Goal: Understand process/instructions

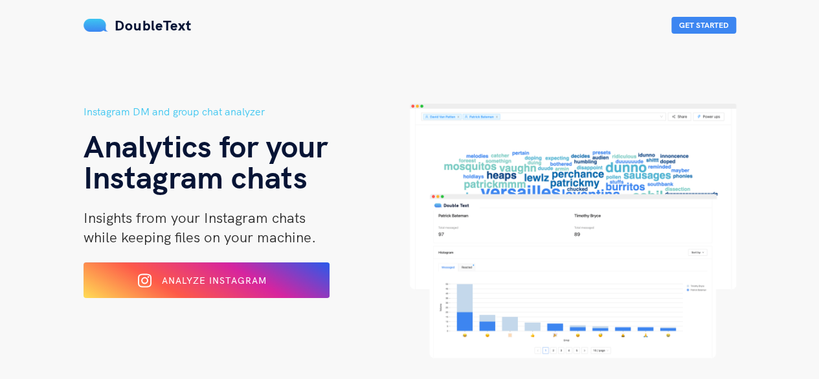
click at [241, 285] on span "Analyze Instagram" at bounding box center [214, 280] width 105 height 12
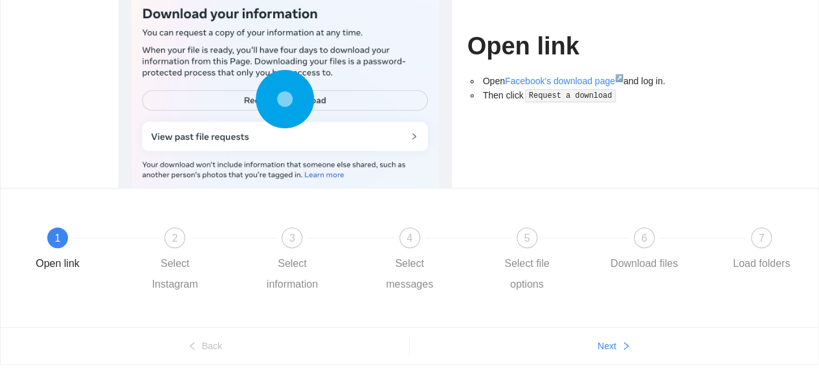
scroll to position [164, 0]
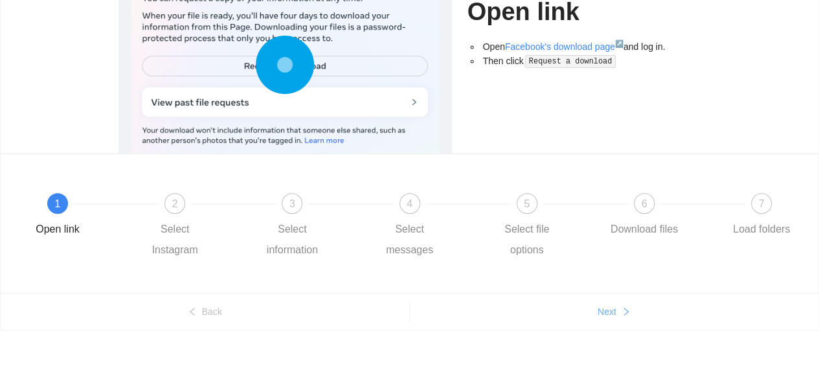
click at [502, 315] on button "Next" at bounding box center [614, 311] width 409 height 21
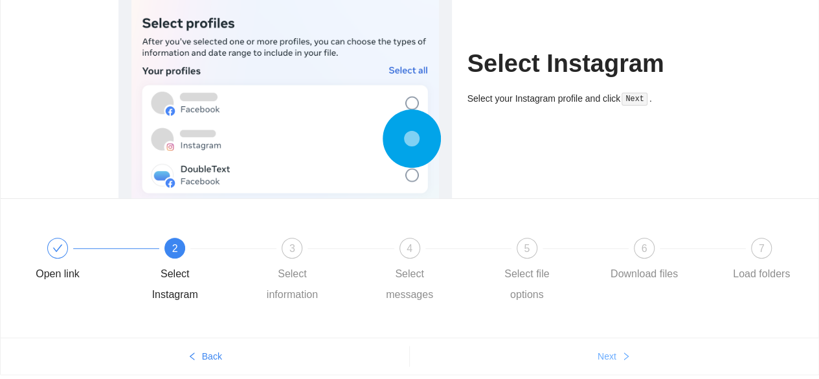
scroll to position [120, 0]
click at [507, 349] on button "Next" at bounding box center [614, 355] width 409 height 21
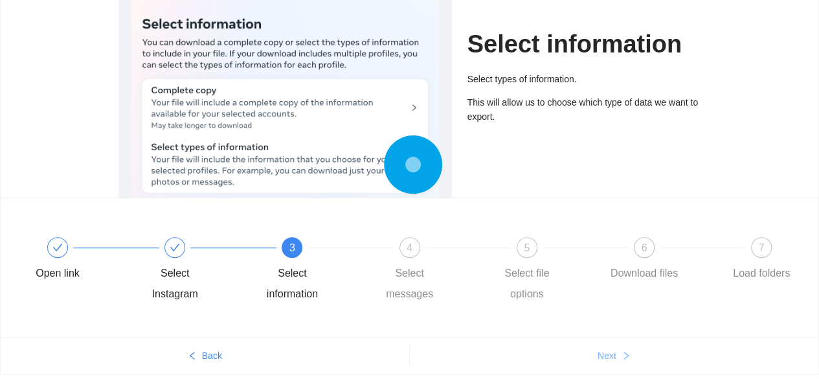
click at [507, 349] on button "Next" at bounding box center [614, 355] width 409 height 21
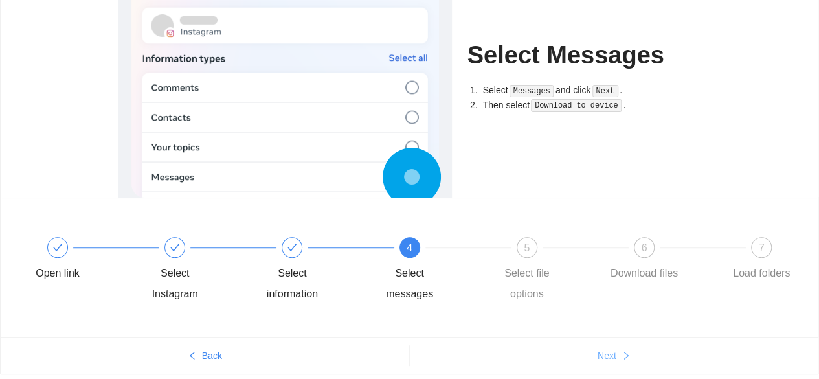
click at [507, 349] on button "Next" at bounding box center [614, 355] width 409 height 21
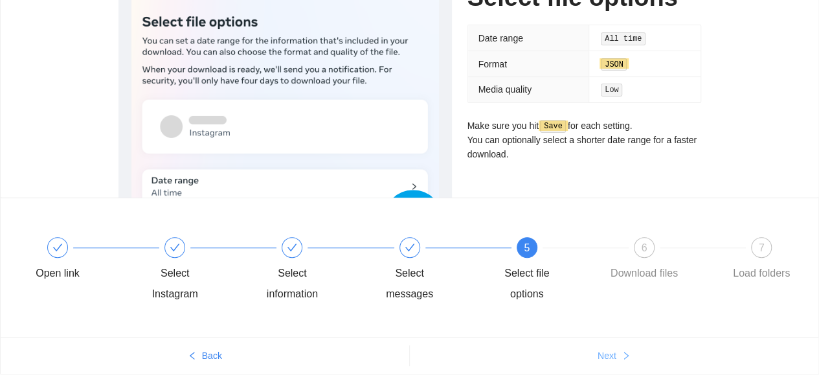
click at [507, 349] on button "Next" at bounding box center [614, 355] width 409 height 21
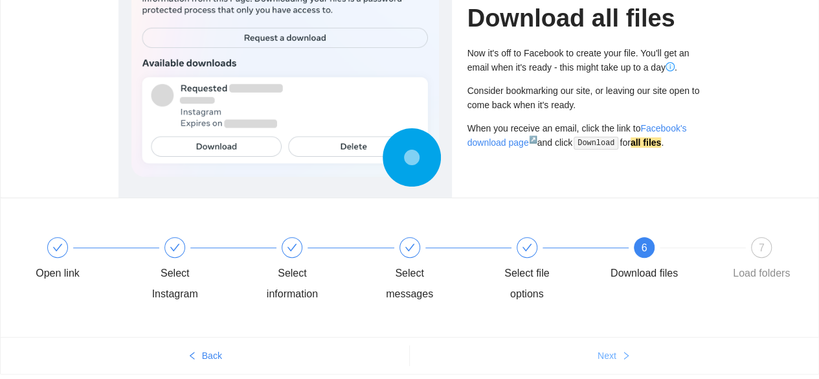
click at [507, 349] on button "Next" at bounding box center [614, 355] width 409 height 21
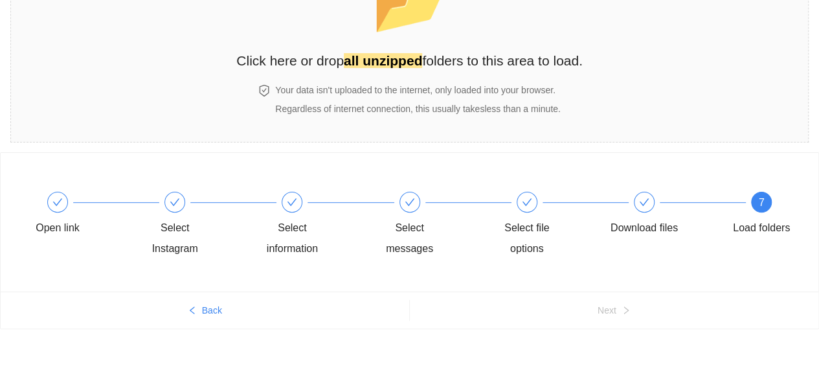
scroll to position [108, 0]
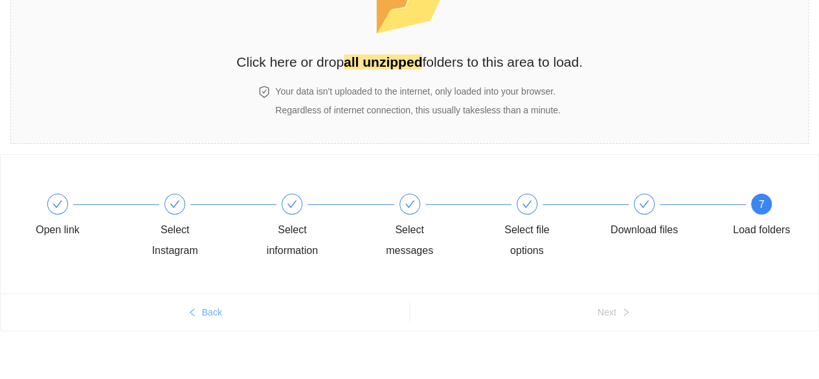
click at [373, 313] on ul "Back Next" at bounding box center [409, 311] width 817 height 37
click at [373, 313] on button "Back" at bounding box center [205, 312] width 408 height 21
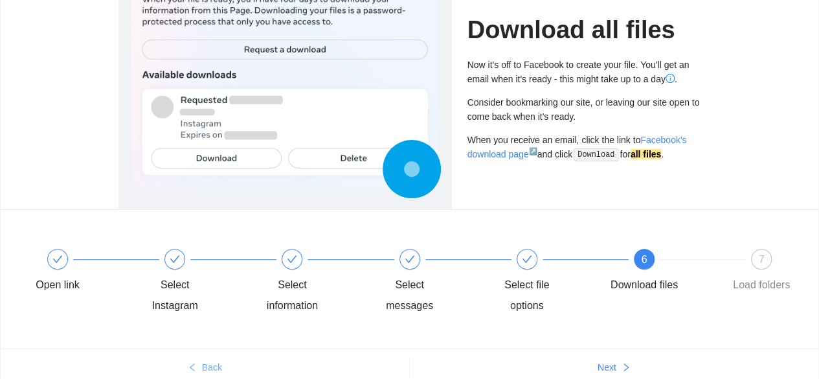
click at [373, 313] on div "Select messages" at bounding box center [430, 281] width 117 height 67
click at [362, 351] on ul "Back Next" at bounding box center [409, 366] width 817 height 37
click at [347, 369] on button "Back" at bounding box center [205, 367] width 408 height 21
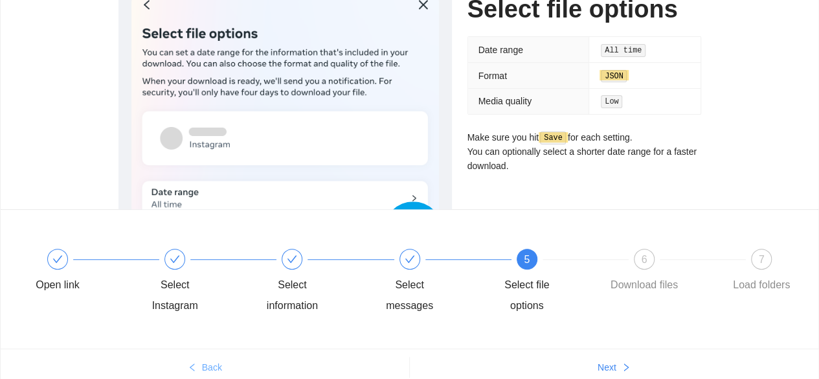
click at [347, 369] on button "Back" at bounding box center [205, 367] width 408 height 21
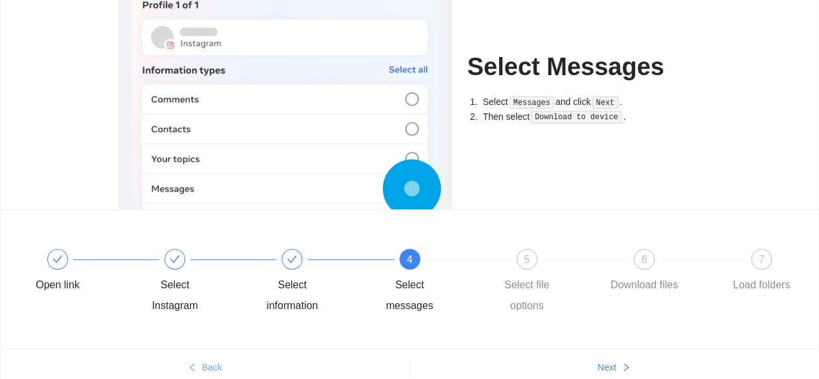
click at [347, 369] on button "Back" at bounding box center [205, 367] width 408 height 21
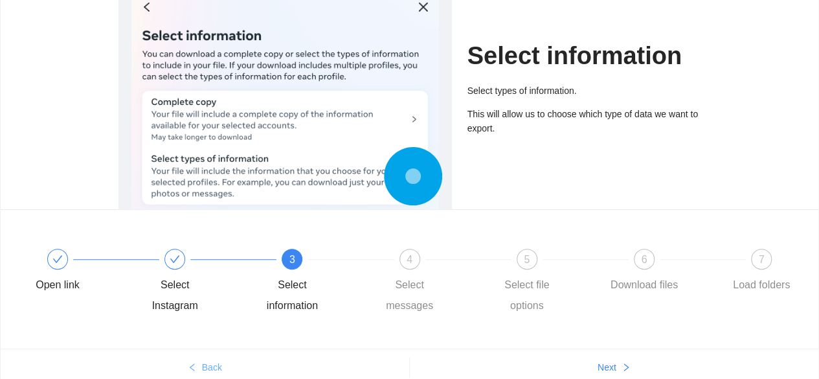
click at [347, 369] on button "Back" at bounding box center [205, 367] width 408 height 21
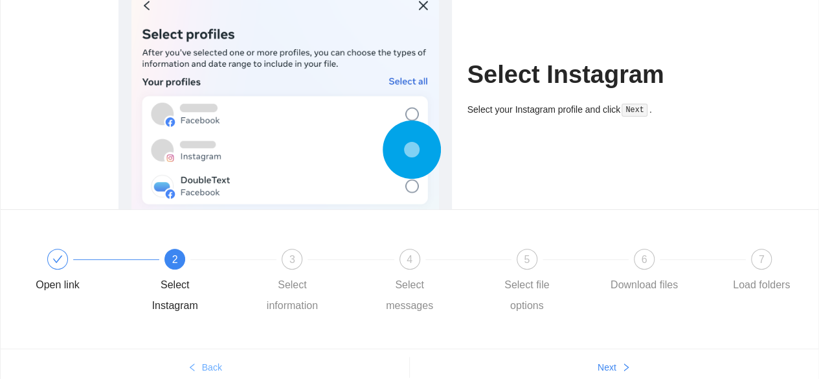
click at [347, 369] on button "Back" at bounding box center [205, 367] width 408 height 21
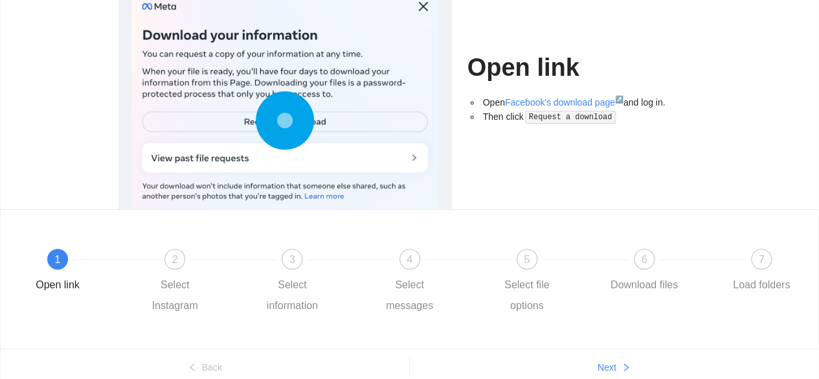
click at [550, 112] on code "Request a download" at bounding box center [570, 117] width 91 height 13
click at [539, 106] on link "Facebook's download page ↗" at bounding box center [564, 102] width 118 height 10
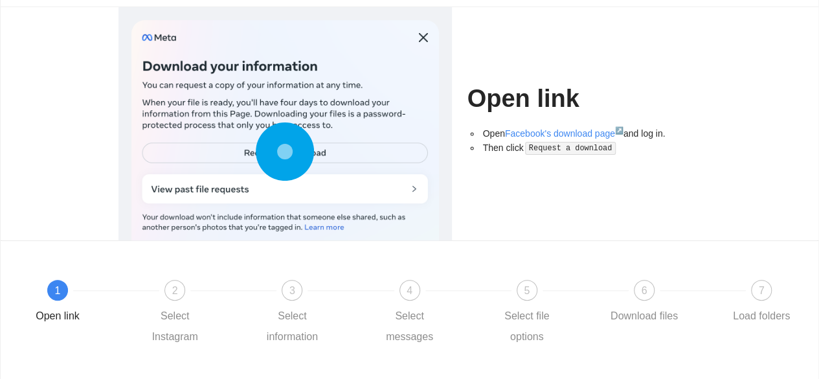
scroll to position [76, 0]
